Goal: Information Seeking & Learning: Learn about a topic

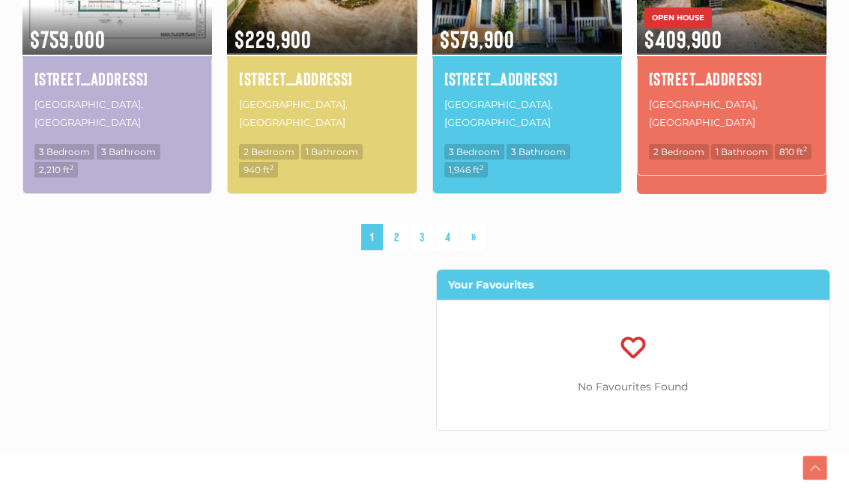
scroll to position [1253, 0]
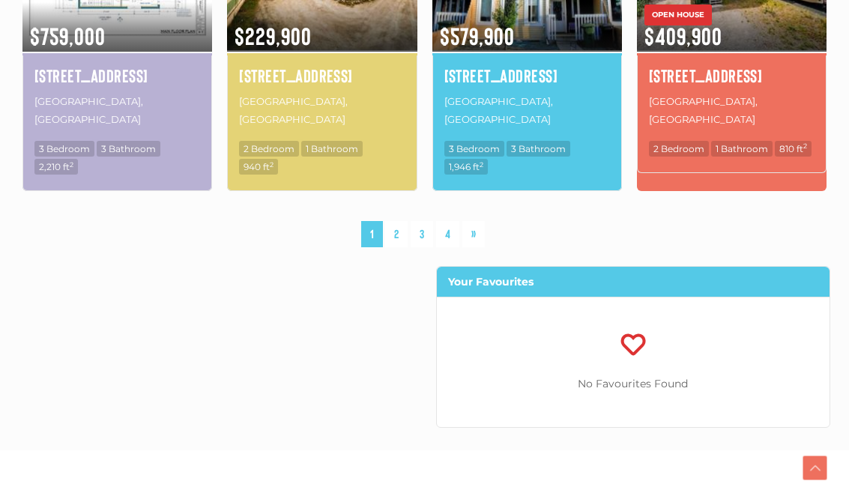
click at [396, 221] on link "2" at bounding box center [396, 234] width 22 height 26
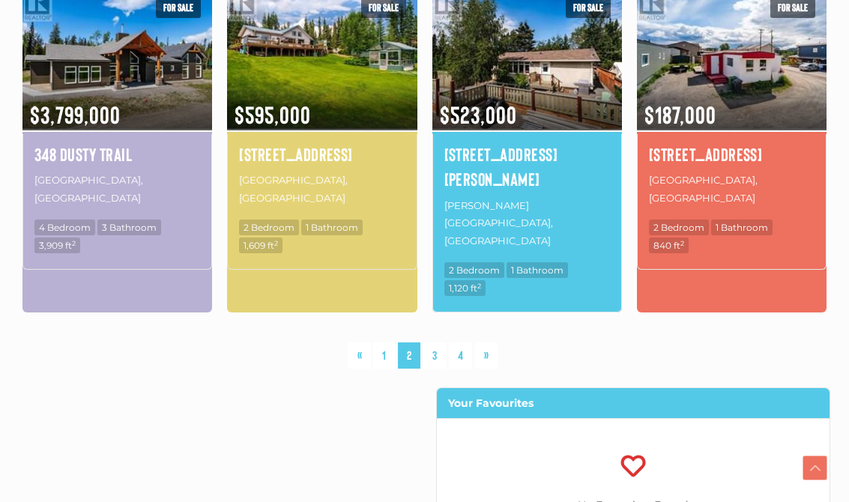
scroll to position [1223, 0]
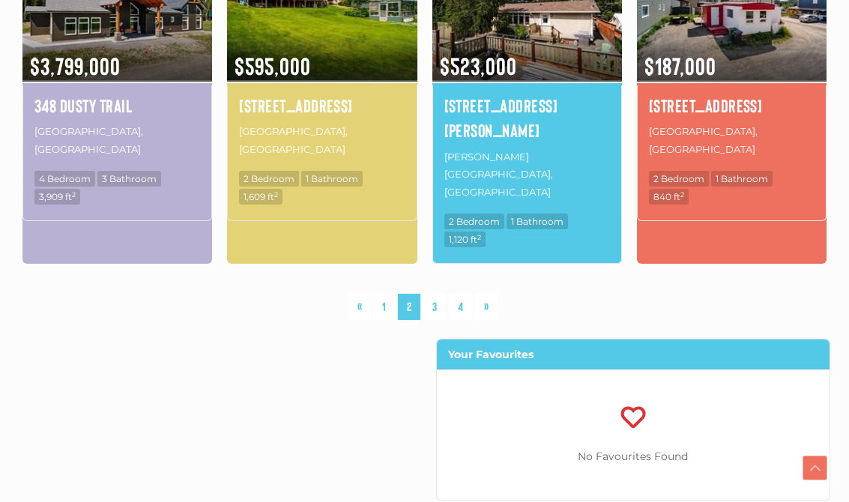
click at [492, 294] on link "»" at bounding box center [486, 307] width 22 height 26
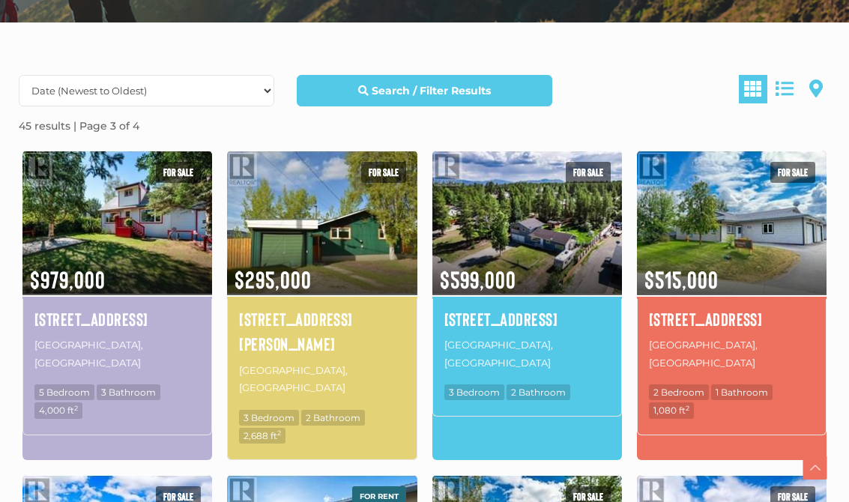
scroll to position [385, 0]
click at [630, 427] on section "For sale $515,000 1-[STREET_ADDRESS] 2 Bedroom 1 Bathroom 1,080 ft 2" at bounding box center [732, 313] width 205 height 325
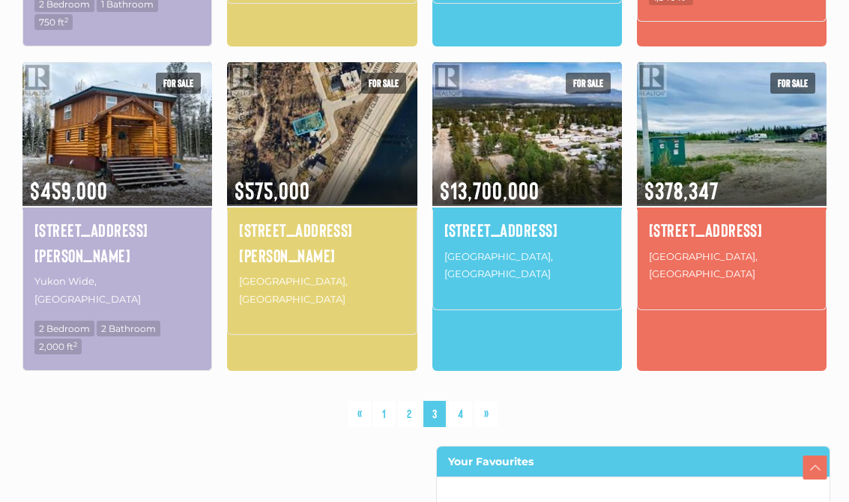
scroll to position [1133, 0]
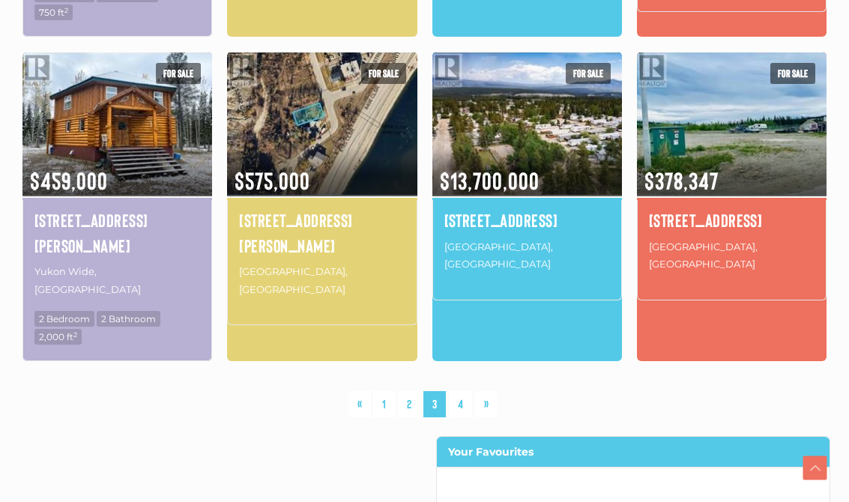
click at [492, 391] on link "»" at bounding box center [486, 404] width 22 height 26
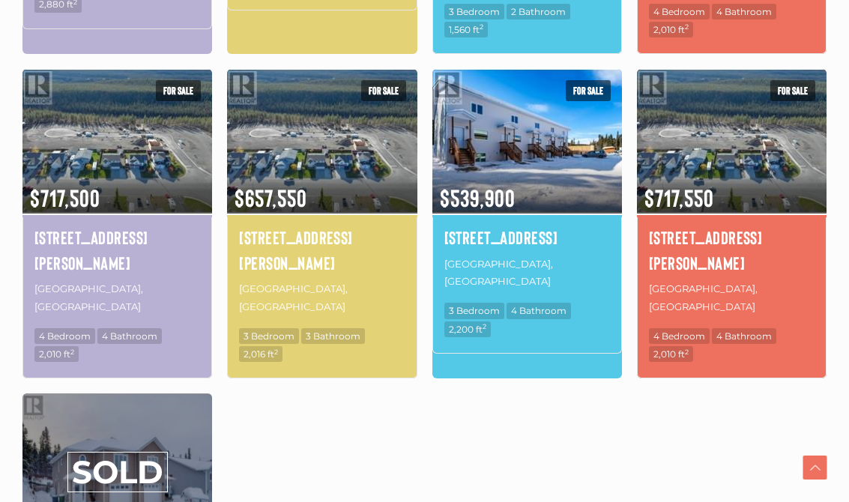
scroll to position [792, 0]
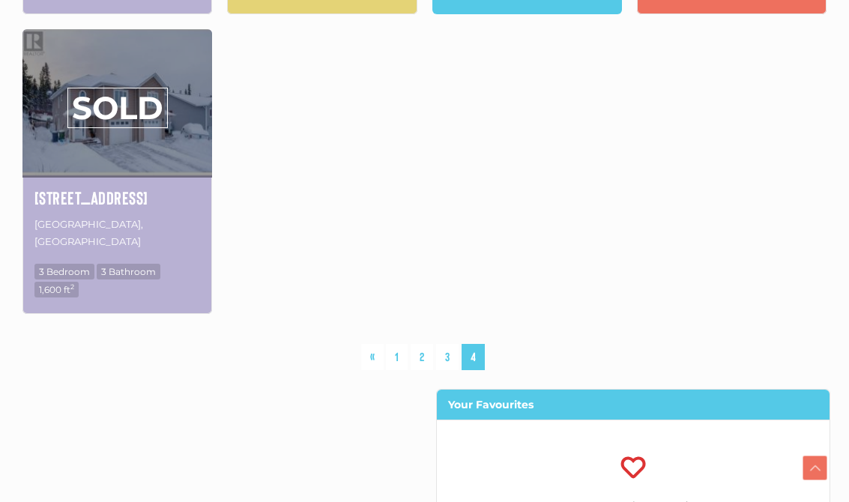
scroll to position [1247, 0]
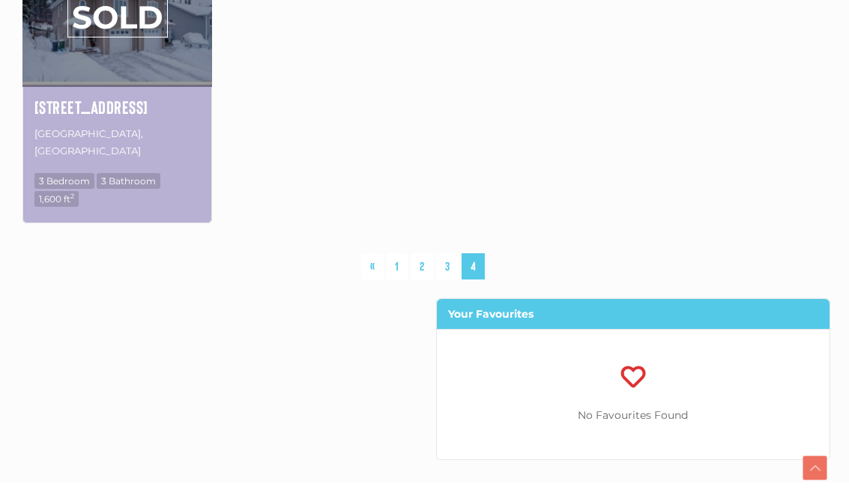
scroll to position [1277, 0]
